Goal: Task Accomplishment & Management: Use online tool/utility

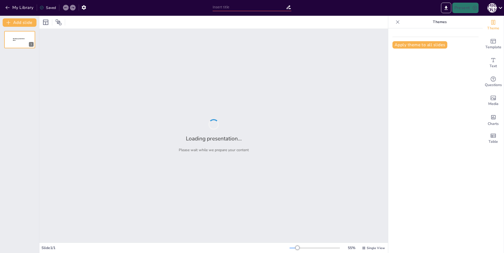
type input "1. История возникновения аудита ИС."
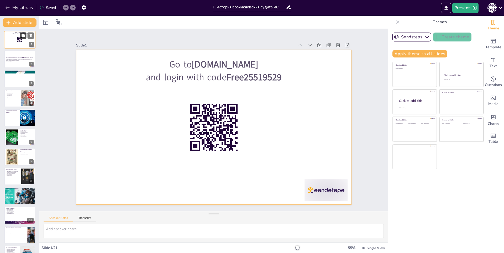
checkbox input "true"
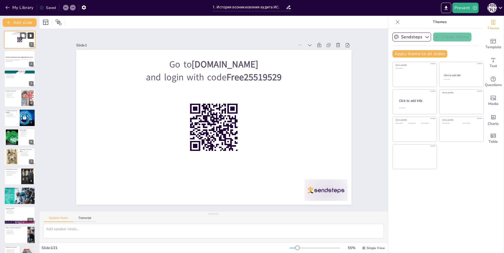
click at [30, 36] on icon at bounding box center [31, 36] width 4 height 4
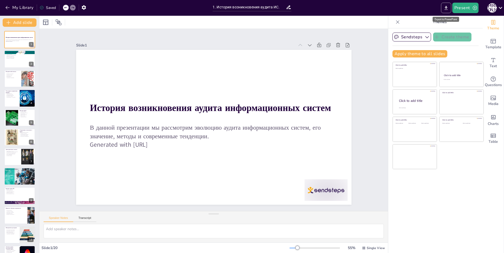
click at [446, 4] on button "Export to PowerPoint" at bounding box center [446, 8] width 10 height 10
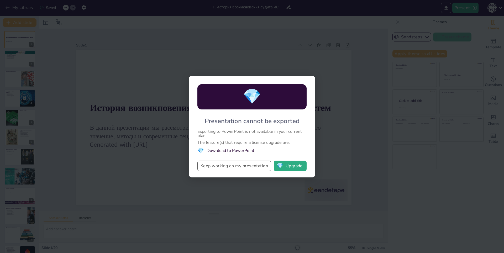
click at [236, 168] on button "Keep working on my presentation" at bounding box center [234, 166] width 74 height 10
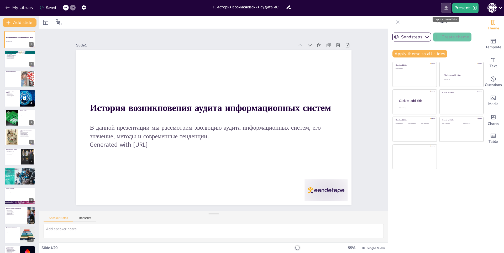
click at [445, 6] on icon "Export to PowerPoint" at bounding box center [446, 8] width 6 height 6
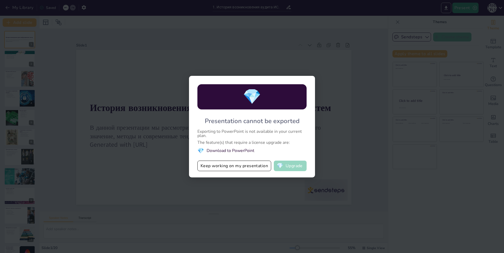
click at [303, 164] on button "💎 Upgrade" at bounding box center [290, 166] width 33 height 10
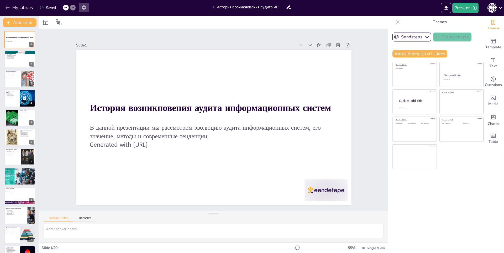
click at [85, 9] on icon "button" at bounding box center [84, 8] width 6 height 6
click at [83, 9] on icon "button" at bounding box center [84, 8] width 6 height 6
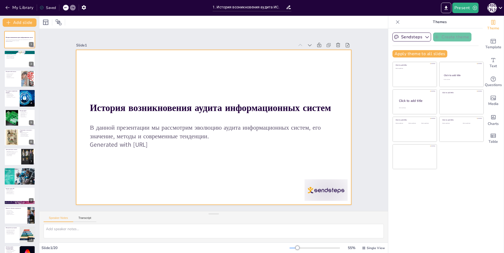
checkbox input "true"
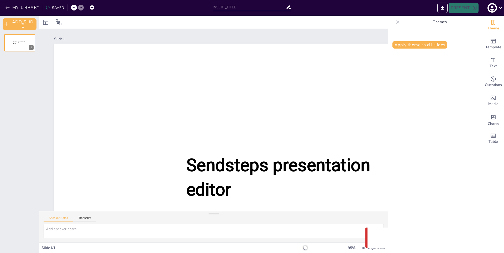
type input "1. История возникновения аудита ИС."
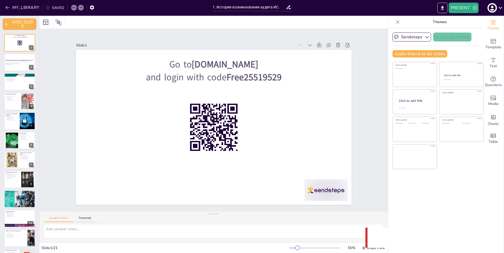
checkbox input "true"
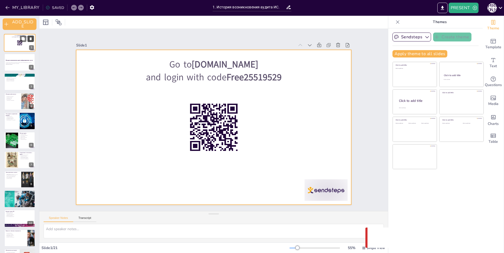
checkbox input "true"
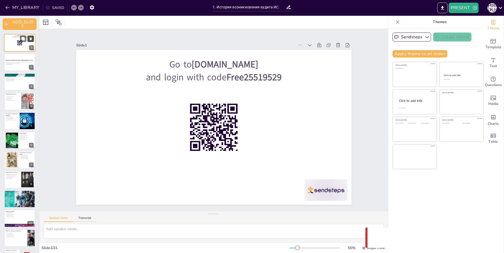
click at [32, 36] on button at bounding box center [31, 38] width 6 height 6
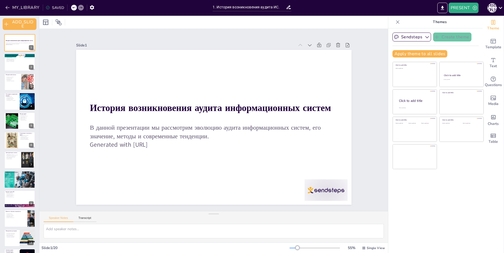
click at [397, 21] on div at bounding box center [397, 22] width 8 height 8
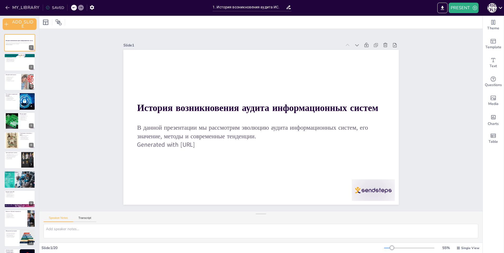
checkbox input "true"
click at [56, 6] on div "SAVED" at bounding box center [55, 7] width 18 height 5
click at [20, 6] on button "MY_LIBRARY" at bounding box center [23, 7] width 38 height 8
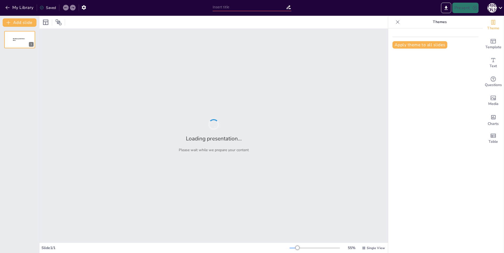
type input "1. История возникновения аудита ИС."
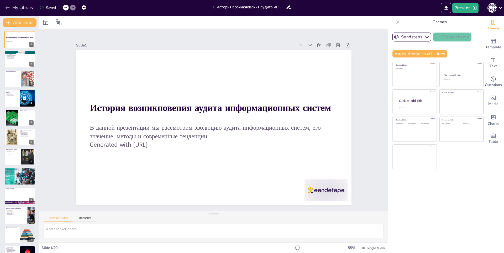
checkbox input "true"
